Goal: Task Accomplishment & Management: Manage account settings

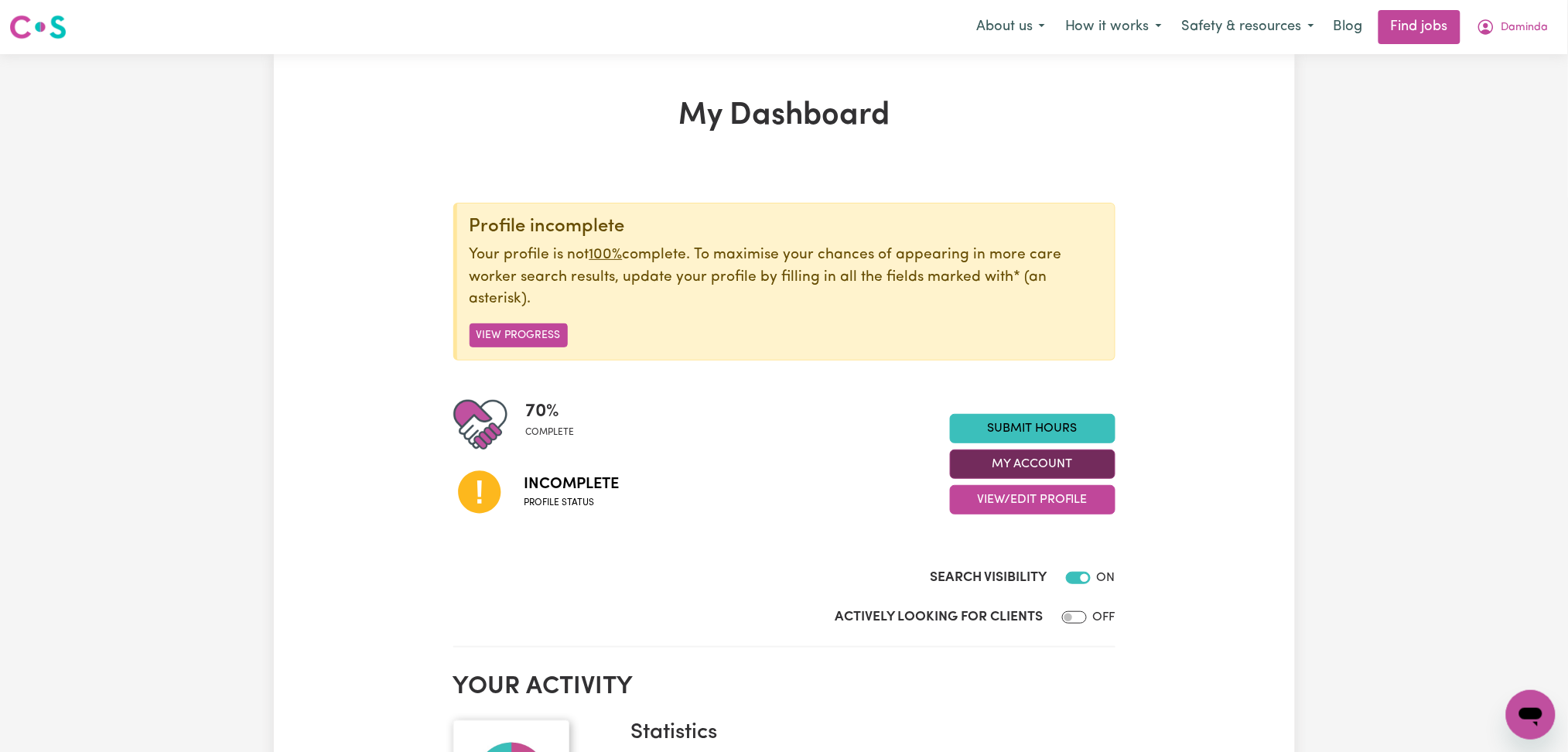
scroll to position [103, 0]
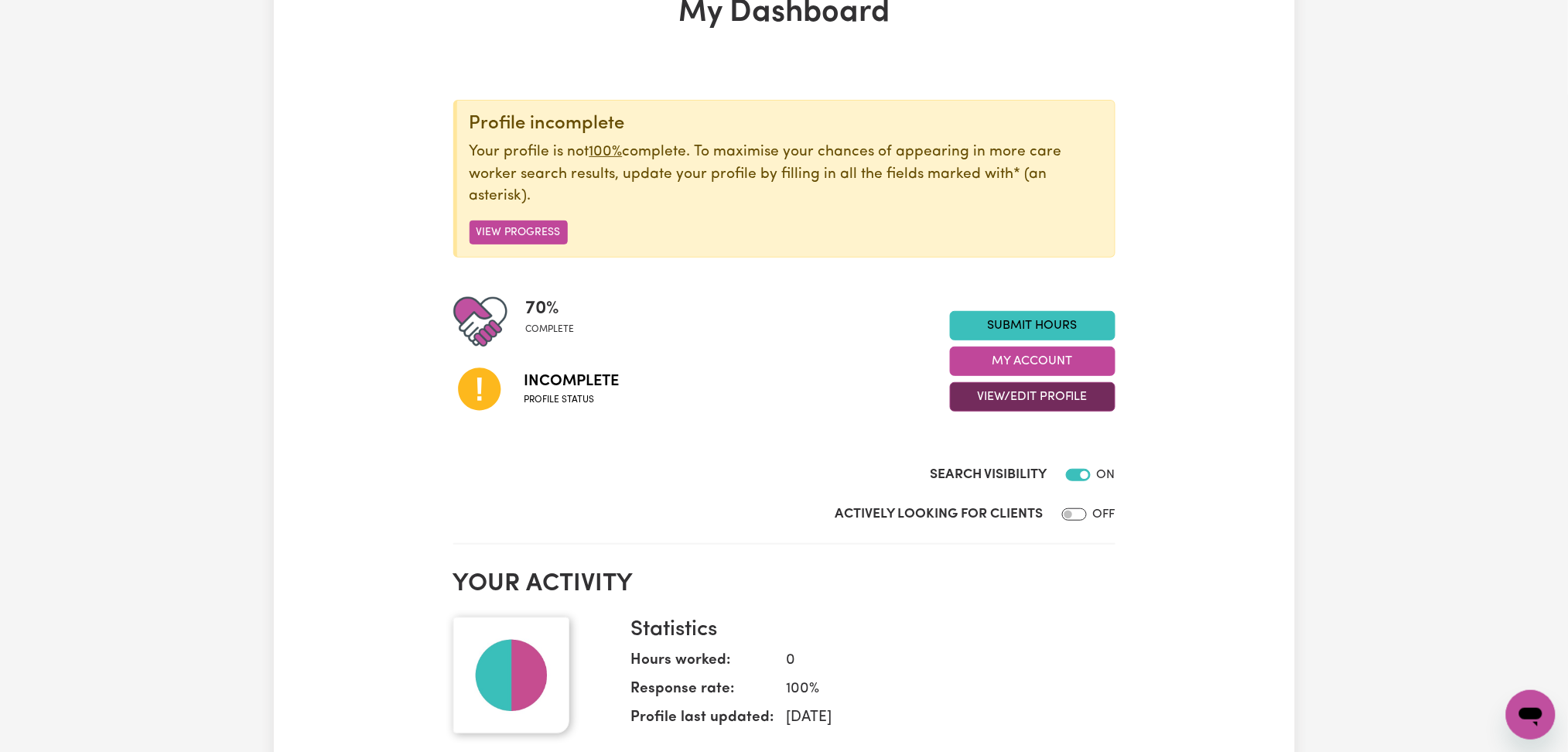
click at [986, 403] on button "View/Edit Profile" at bounding box center [1032, 396] width 165 height 29
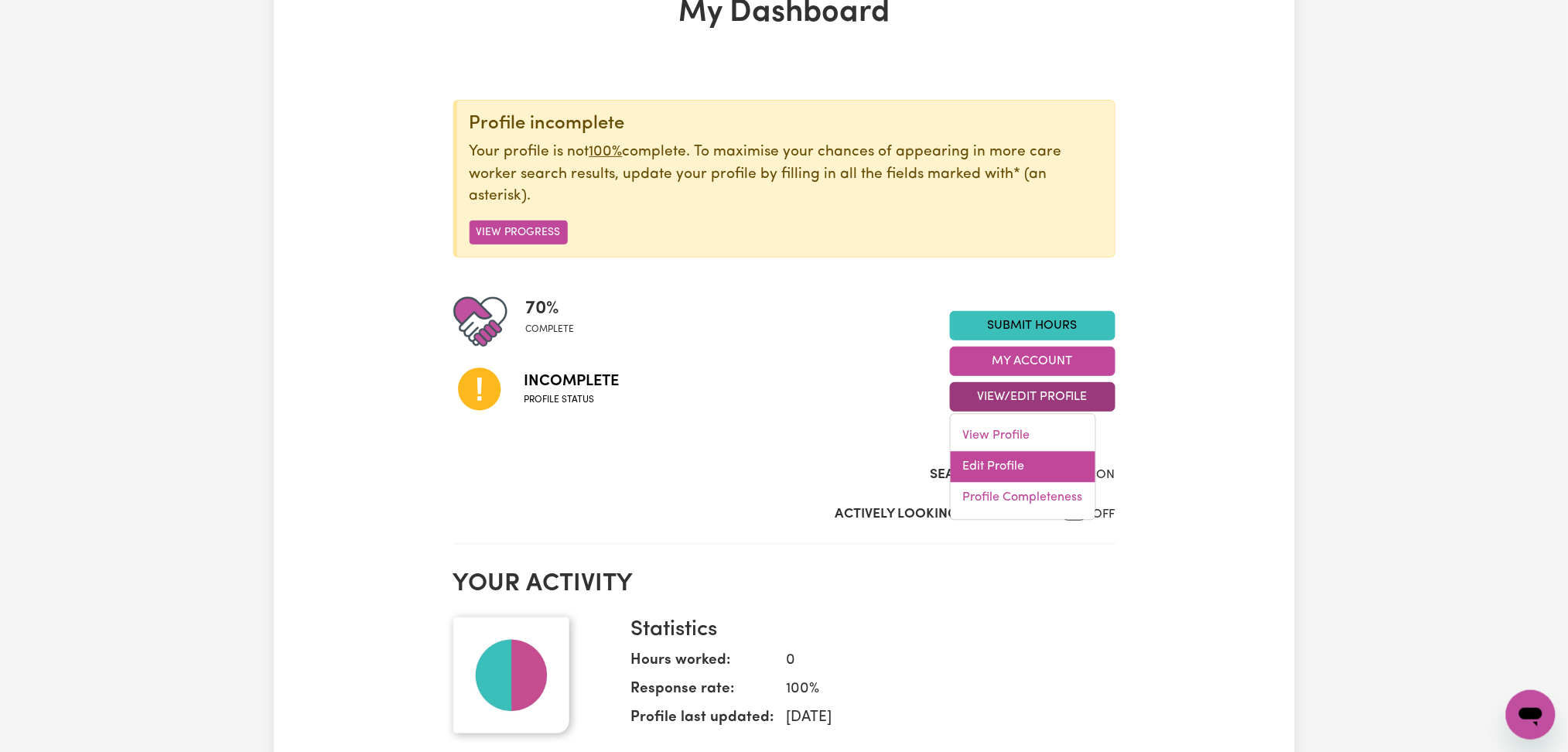
click at [975, 462] on link "Edit Profile" at bounding box center [1023, 467] width 144 height 31
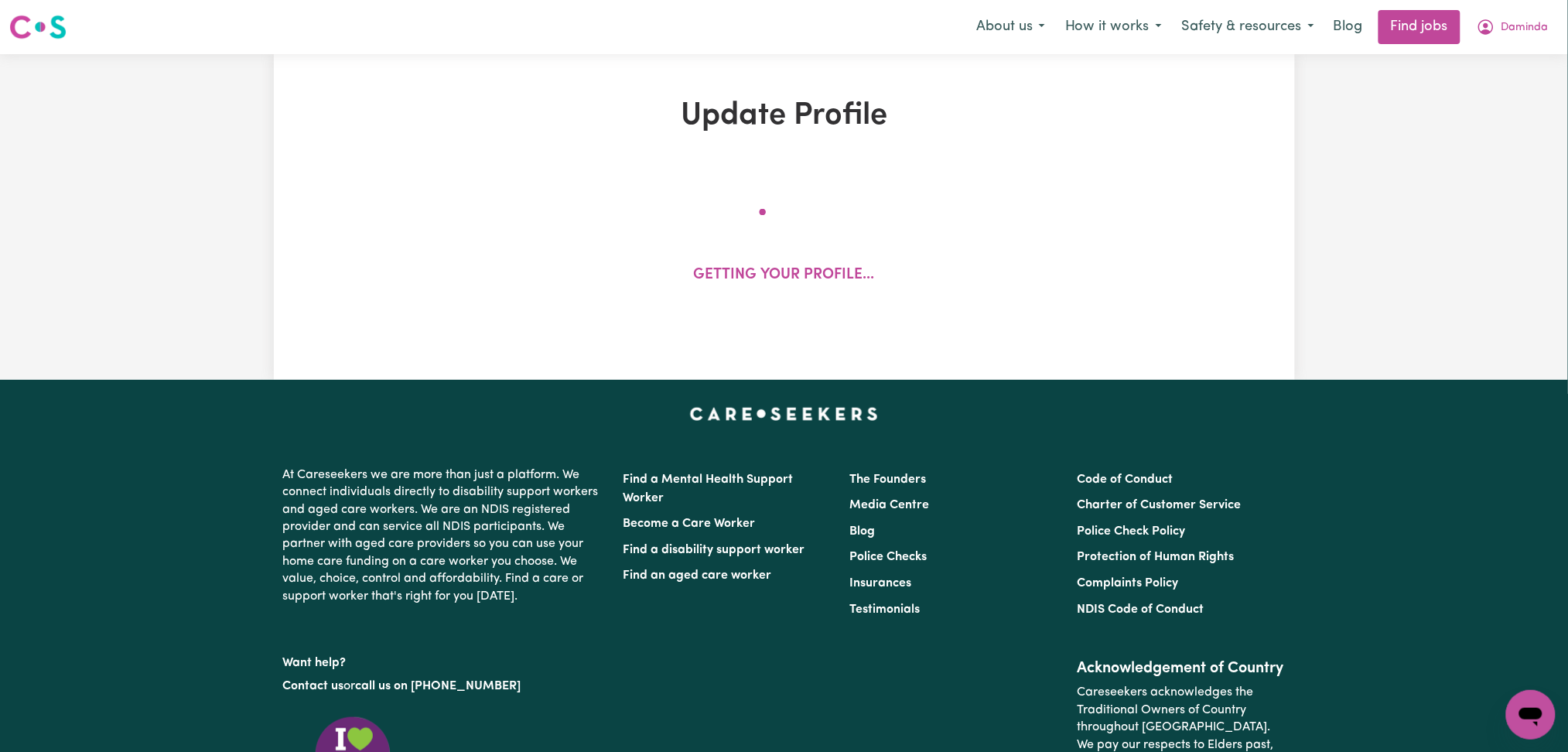
select select "[DEMOGRAPHIC_DATA]"
select select "[DEMOGRAPHIC_DATA] Citizen"
select select "Studying a healthcare related degree or qualification"
select select "50"
select select "80"
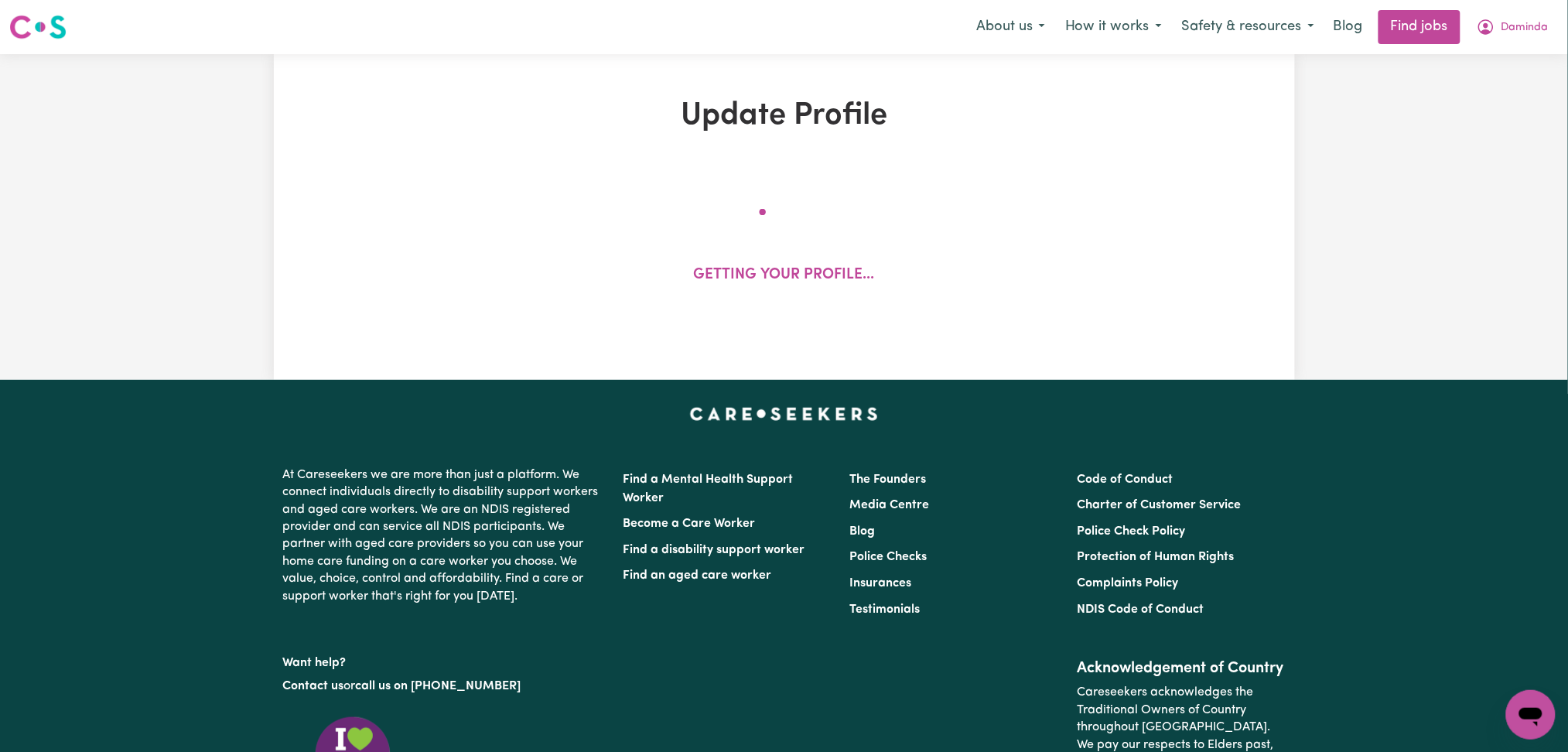
select select "99"
select select "120"
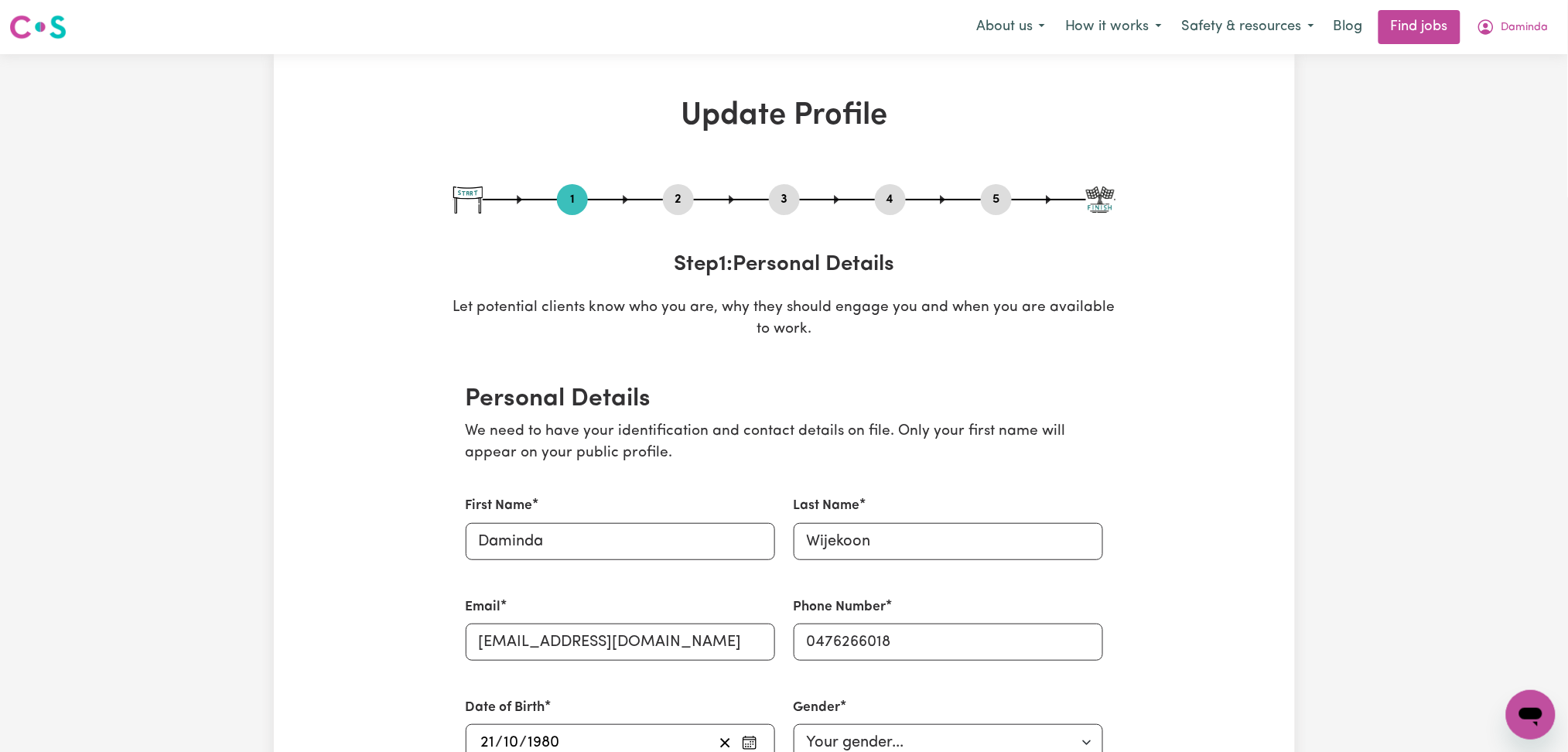
click at [1010, 187] on div "1 2 3 4 5" at bounding box center [784, 199] width 662 height 31
click at [1005, 191] on button "5" at bounding box center [996, 199] width 31 height 20
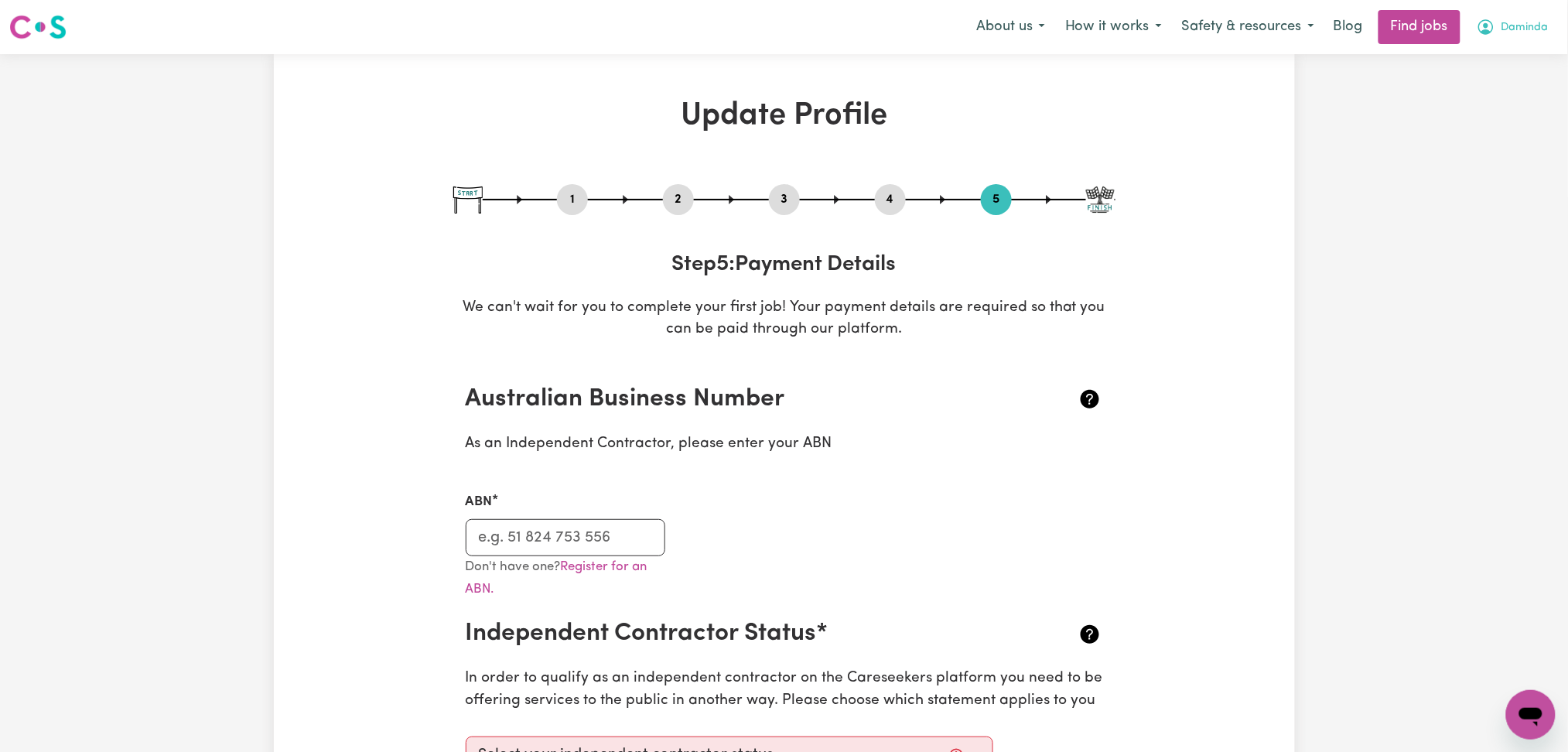
click at [1487, 30] on icon "My Account" at bounding box center [1485, 26] width 18 height 18
click at [1481, 108] on link "Logout" at bounding box center [1497, 118] width 122 height 29
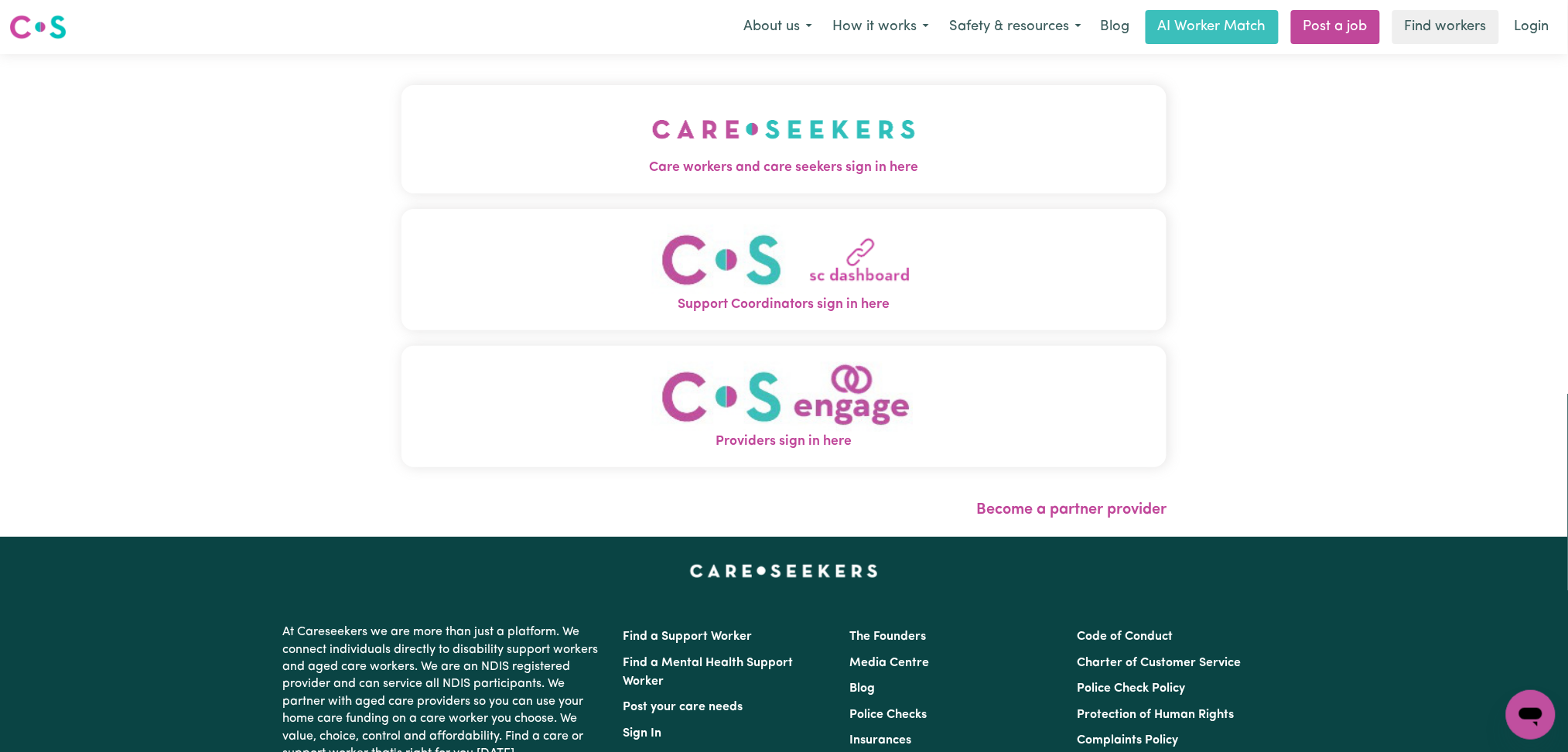
click at [595, 141] on button "Care workers and care seekers sign in here" at bounding box center [784, 139] width 765 height 108
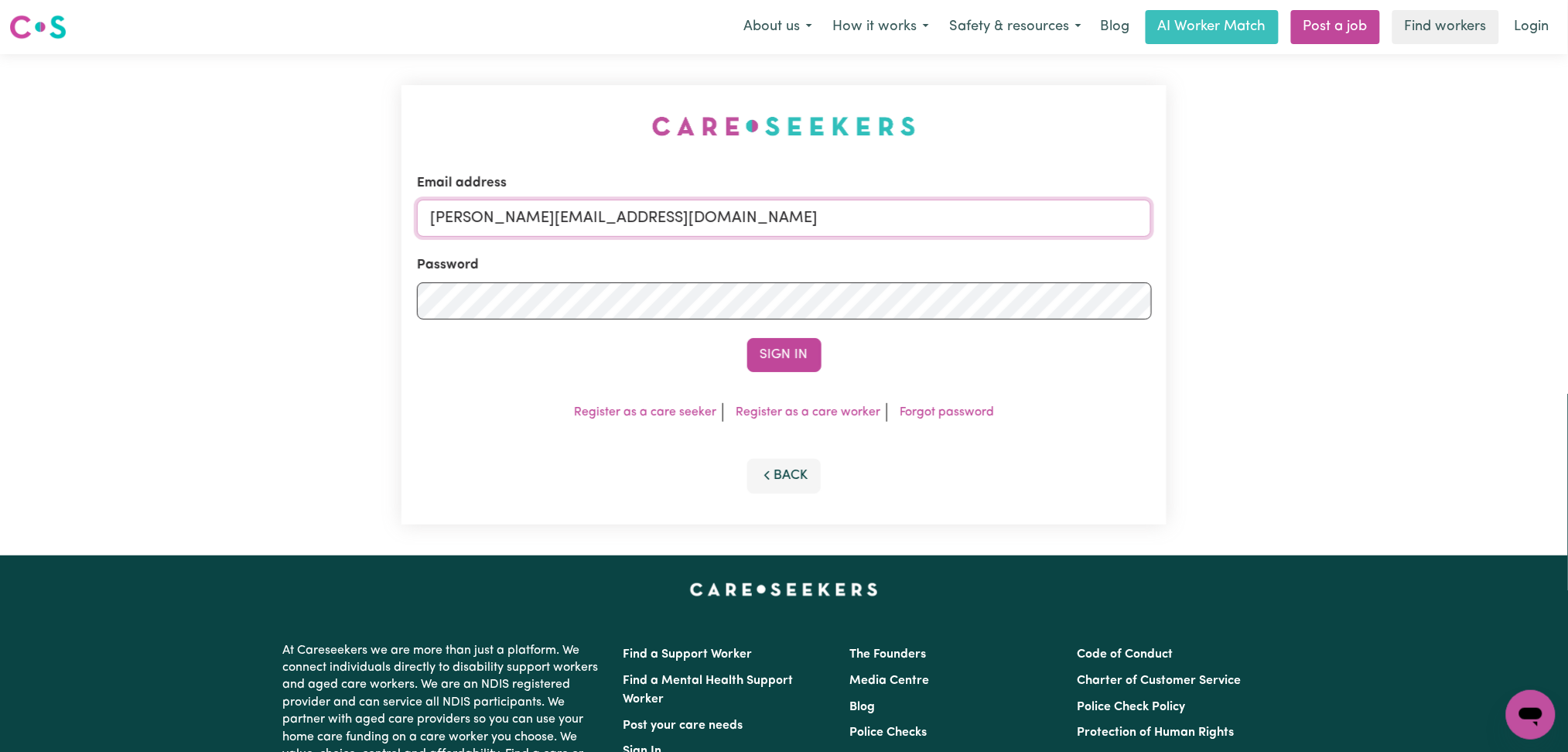
click at [510, 202] on input "[PERSON_NAME][EMAIL_ADDRESS][DOMAIN_NAME]" at bounding box center [784, 218] width 734 height 37
drag, startPoint x: 510, startPoint y: 202, endPoint x: 961, endPoint y: 204, distance: 451.0
click at [961, 203] on input "Superuser~[EMAIL_ADDRESS][DOMAIN_NAME]" at bounding box center [784, 218] width 734 height 37
type input "Superuser~[PERSON_NAME][EMAIL_ADDRESS][DOMAIN_NAME]"
click at [793, 361] on button "Sign In" at bounding box center [784, 355] width 75 height 34
